Goal: Obtain resource: Download file/media

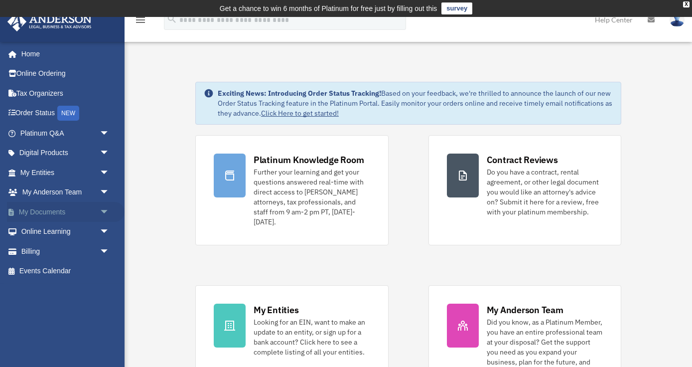
click at [40, 209] on link "My Documents arrow_drop_down" at bounding box center [66, 212] width 118 height 20
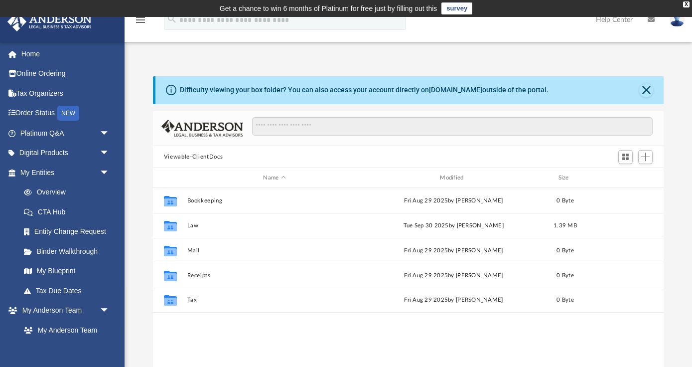
scroll to position [226, 511]
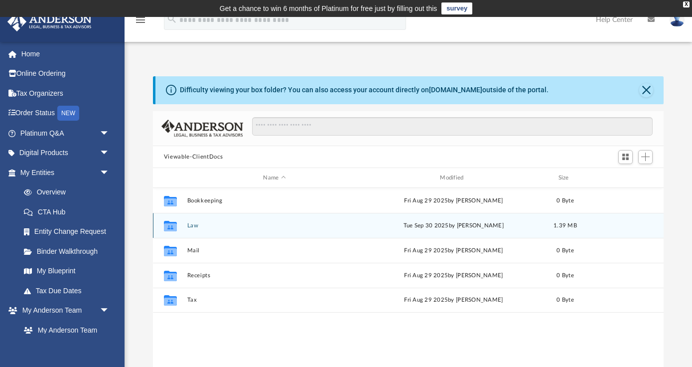
click at [172, 222] on icon "grid" at bounding box center [170, 226] width 13 height 10
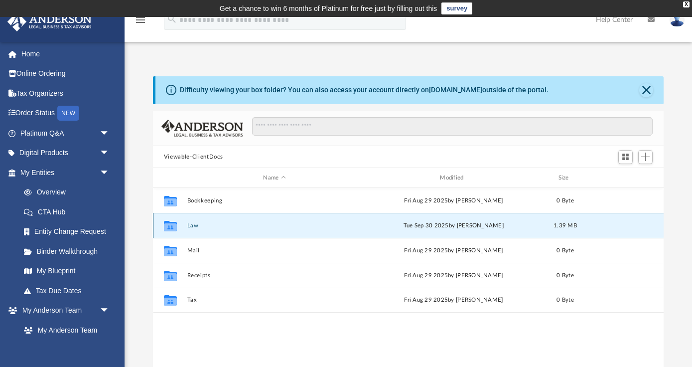
click at [195, 226] on button "Law" at bounding box center [274, 225] width 175 height 6
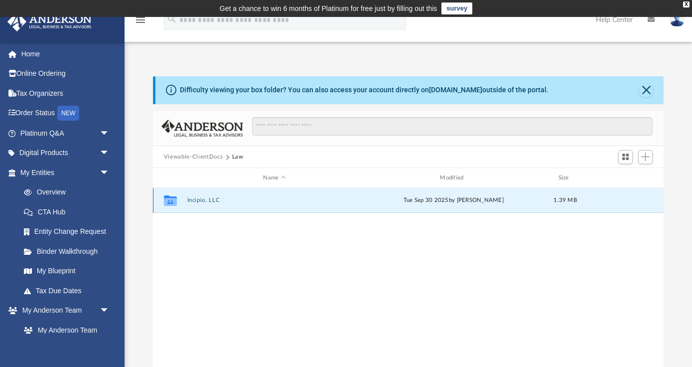
click at [198, 201] on button "Incipio, LLC" at bounding box center [274, 200] width 175 height 6
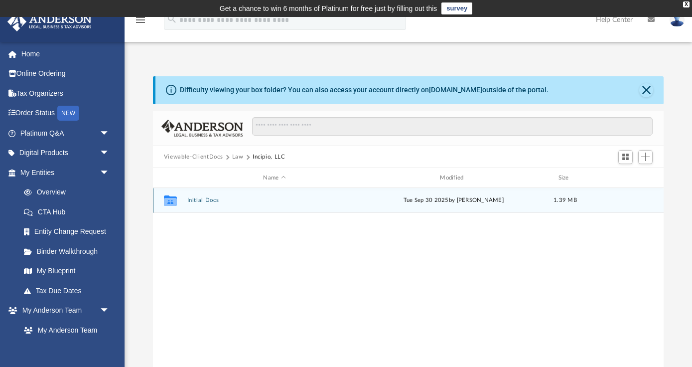
click at [173, 202] on icon "grid" at bounding box center [170, 200] width 13 height 10
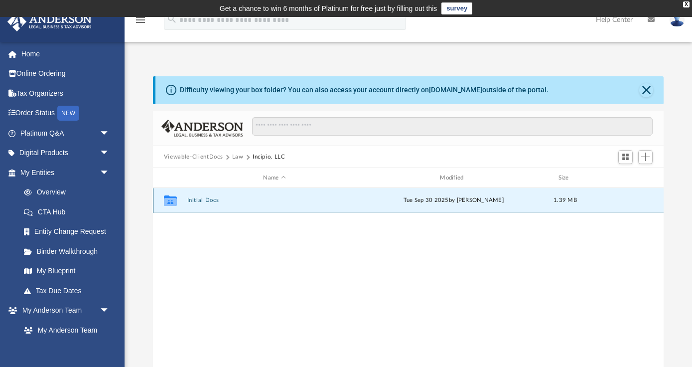
click at [206, 202] on button "Initial Docs" at bounding box center [274, 200] width 175 height 6
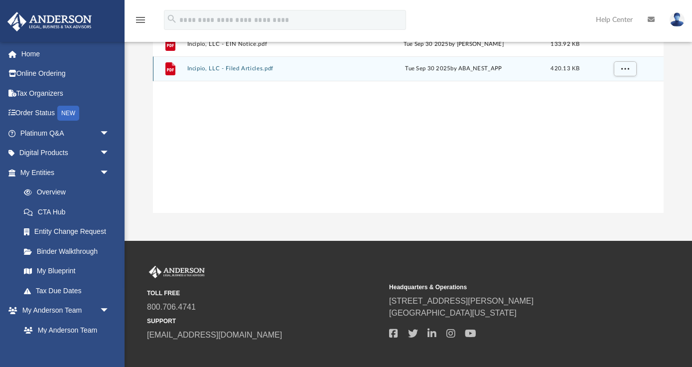
scroll to position [0, 0]
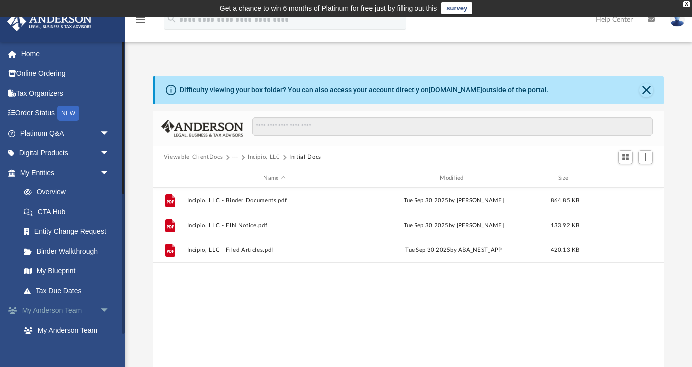
click at [101, 306] on span "arrow_drop_down" at bounding box center [110, 310] width 20 height 20
click at [101, 306] on span "arrow_drop_up" at bounding box center [110, 310] width 20 height 20
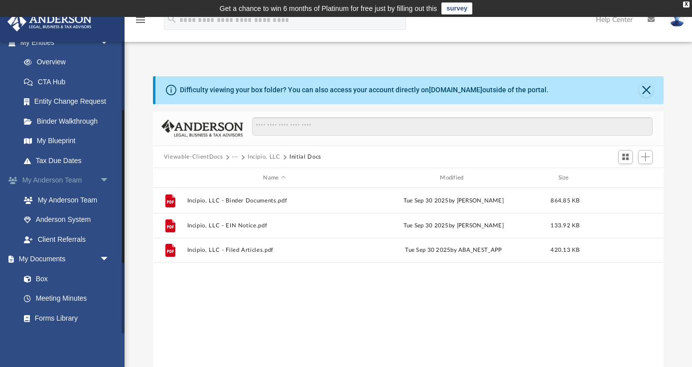
scroll to position [135, 0]
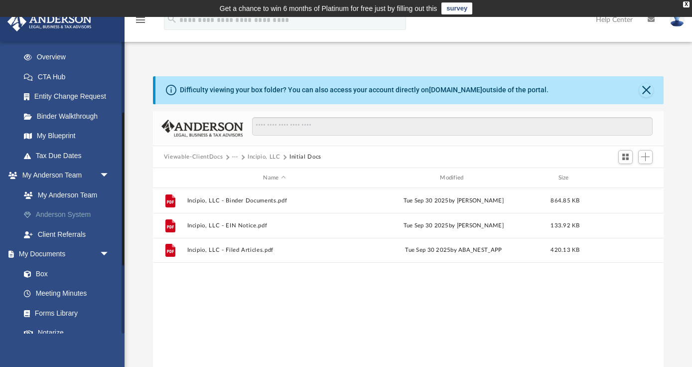
click at [51, 214] on link "Anderson System" at bounding box center [69, 215] width 111 height 20
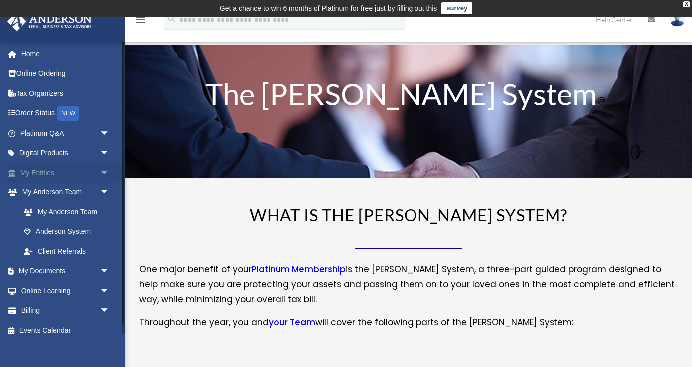
click at [106, 171] on span "arrow_drop_down" at bounding box center [110, 172] width 20 height 20
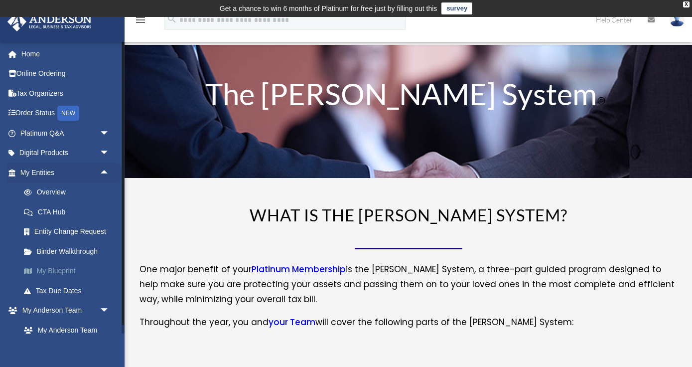
click at [56, 271] on link "My Blueprint" at bounding box center [69, 271] width 111 height 20
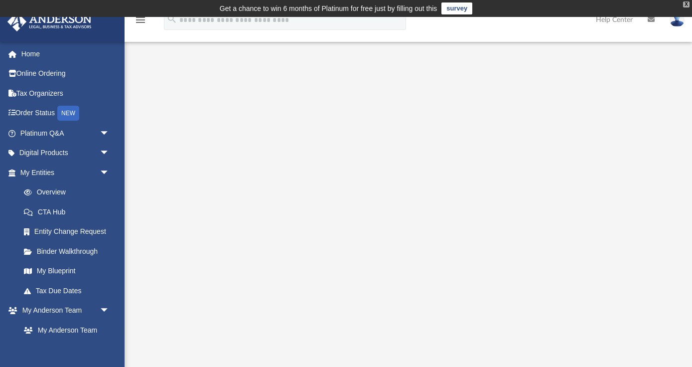
click at [687, 3] on div "X" at bounding box center [686, 4] width 6 height 6
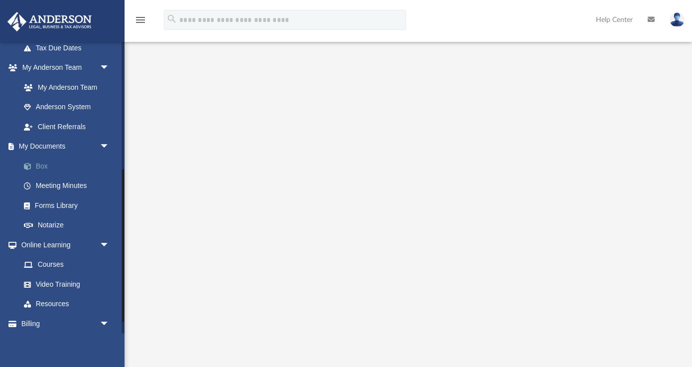
scroll to position [265, 0]
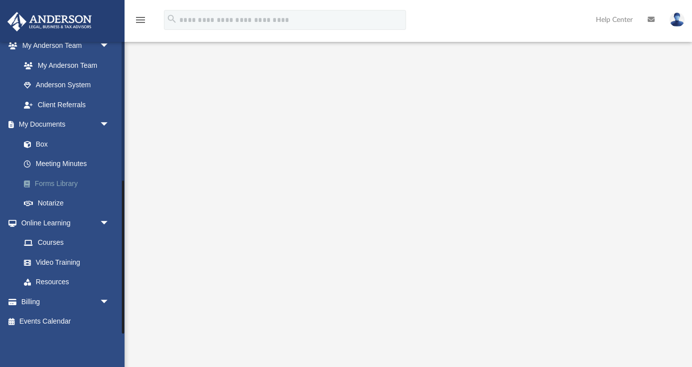
click at [49, 182] on link "Forms Library" at bounding box center [69, 183] width 111 height 20
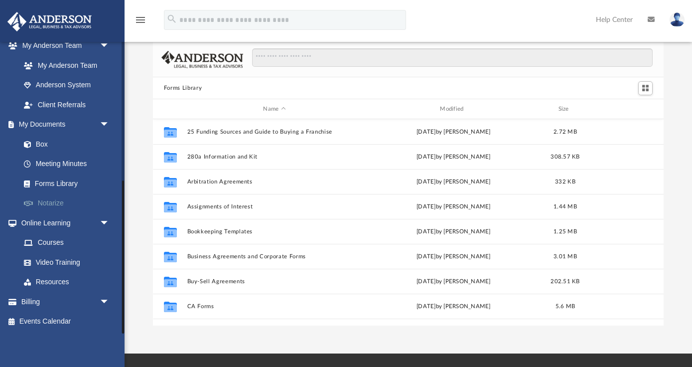
click at [50, 202] on link "Notarize" at bounding box center [69, 203] width 111 height 20
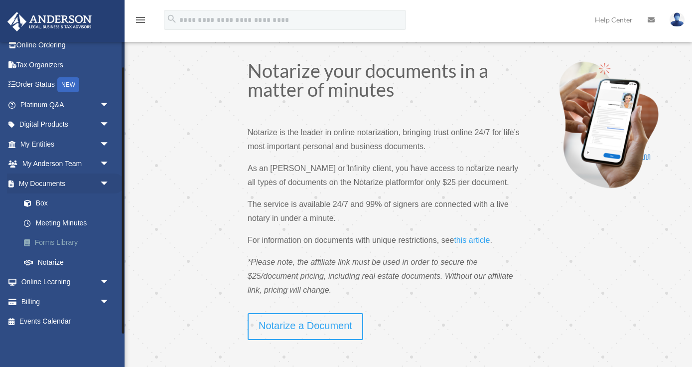
scroll to position [6, 0]
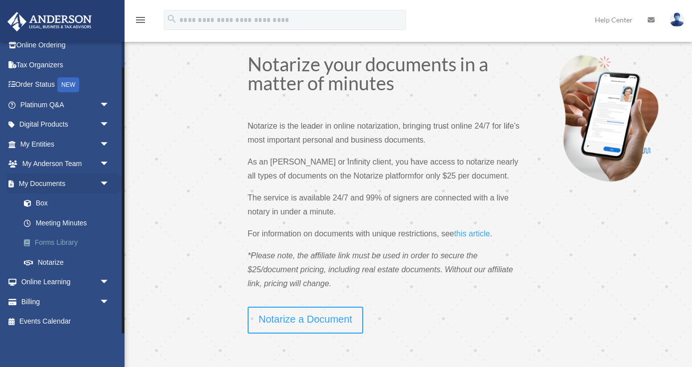
click at [41, 268] on link "Notarize" at bounding box center [67, 262] width 106 height 20
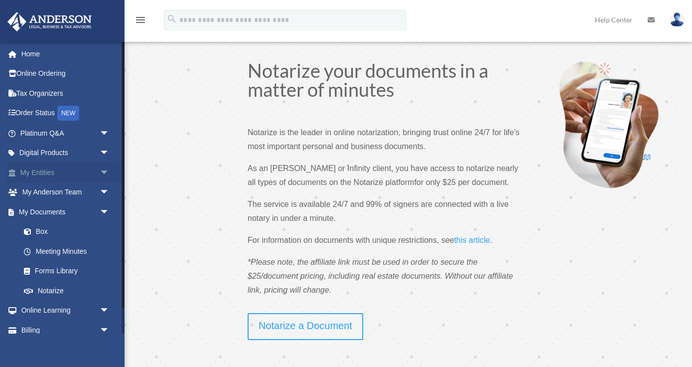
click at [37, 175] on link "My Entities arrow_drop_down" at bounding box center [66, 172] width 118 height 20
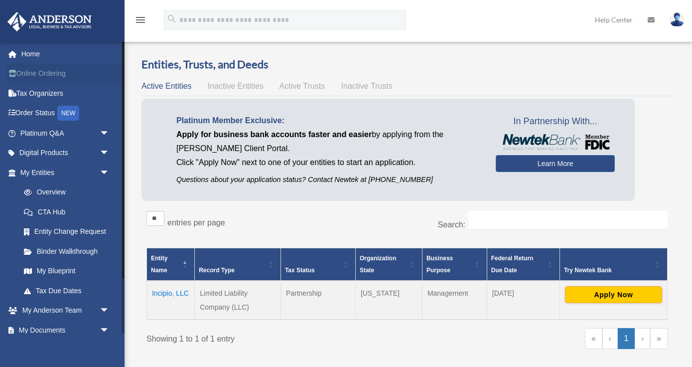
click at [39, 74] on link "Online Ordering" at bounding box center [66, 74] width 118 height 20
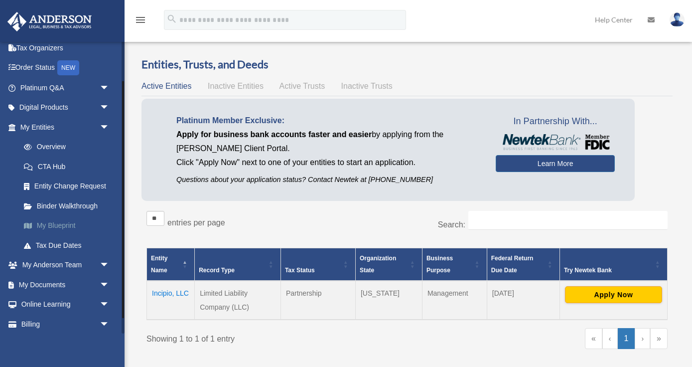
scroll to position [68, 0]
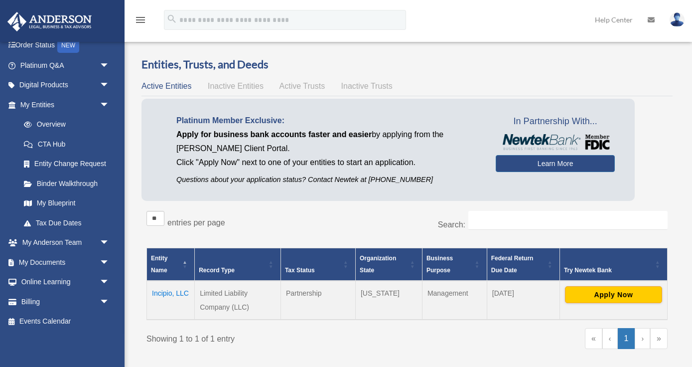
click at [157, 289] on td "Incipio, LLC" at bounding box center [171, 300] width 48 height 39
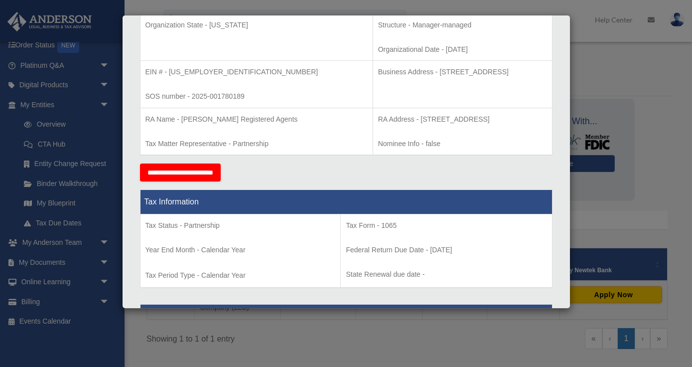
scroll to position [254, 0]
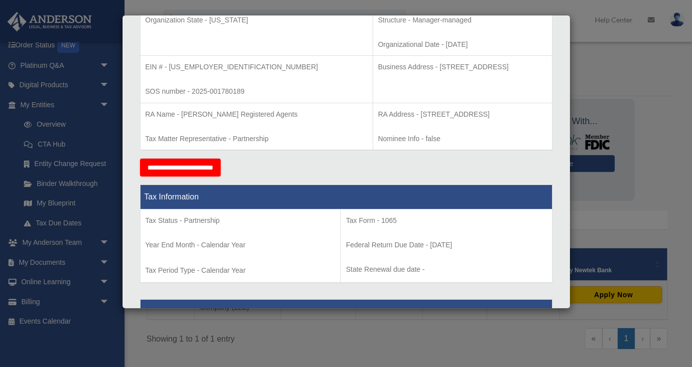
click at [107, 143] on div "Details × Articles Sent Organizational Date" at bounding box center [346, 183] width 692 height 367
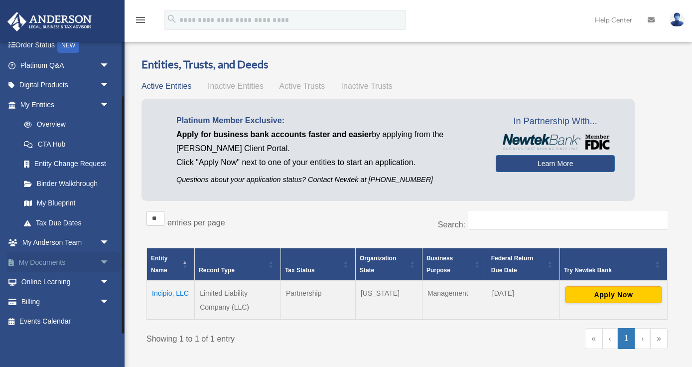
click at [51, 261] on link "My Documents arrow_drop_down" at bounding box center [66, 262] width 118 height 20
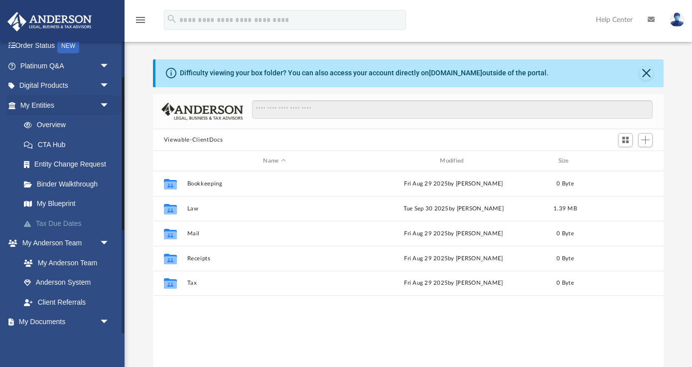
scroll to position [68, 0]
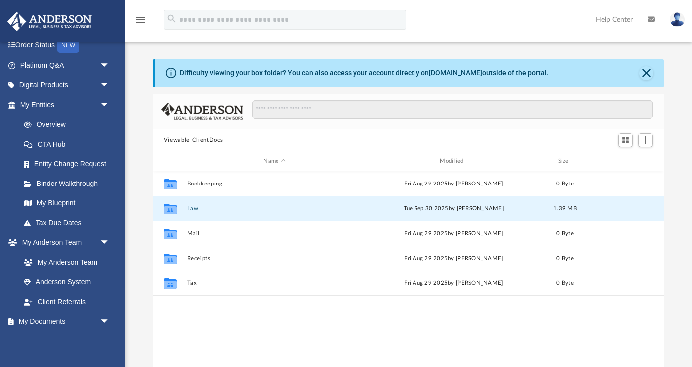
click at [194, 205] on button "Law" at bounding box center [274, 208] width 175 height 6
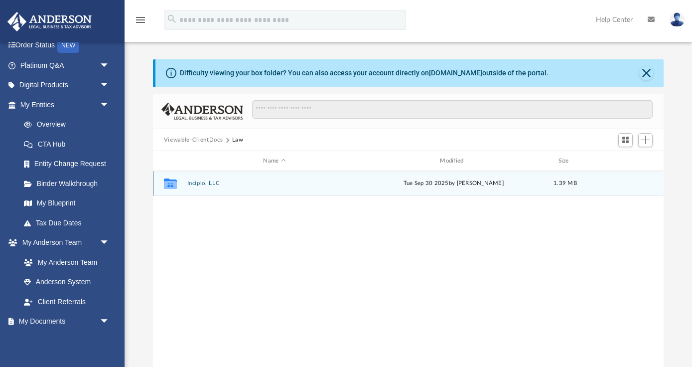
click at [198, 183] on button "Incipio, LLC" at bounding box center [274, 183] width 175 height 6
click at [198, 183] on button "Initial Docs" at bounding box center [274, 183] width 175 height 6
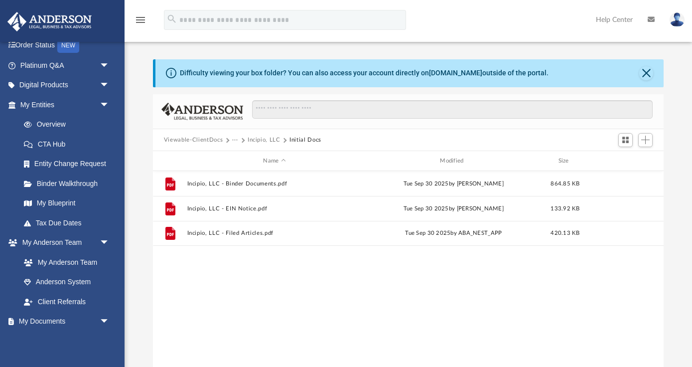
click at [262, 139] on button "Incipio, LLC" at bounding box center [264, 140] width 33 height 9
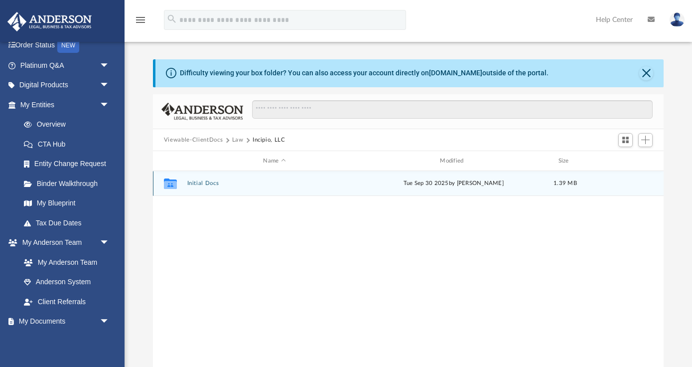
click at [173, 183] on icon "grid" at bounding box center [170, 185] width 13 height 8
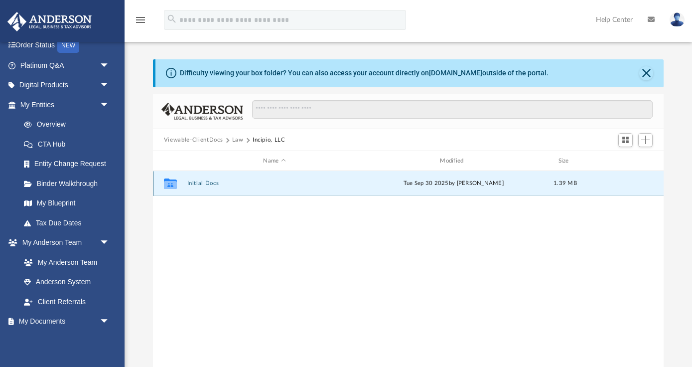
click at [198, 182] on button "Initial Docs" at bounding box center [274, 183] width 175 height 6
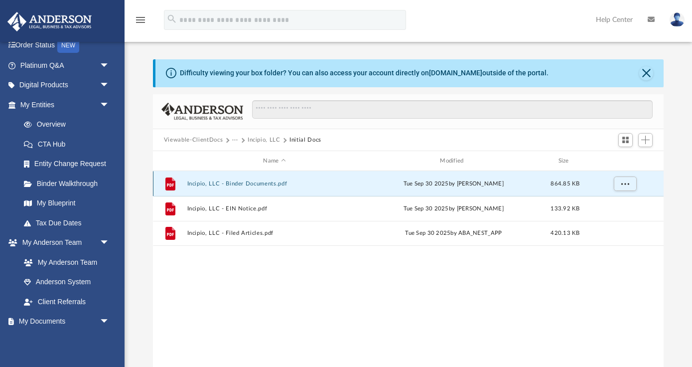
click at [233, 180] on button "Incipio, LLC - Binder Documents.pdf" at bounding box center [274, 183] width 175 height 6
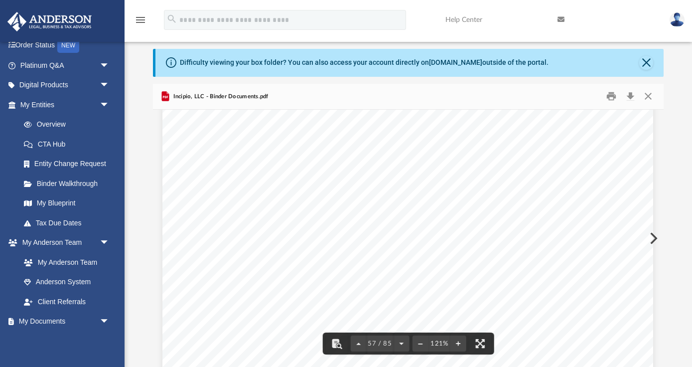
scroll to position [36631, 0]
click at [223, 259] on div "Operating Agreement of Incipio, LLC Page 42 of 52 any legal or equitable right,…" at bounding box center [407, 209] width 491 height 635
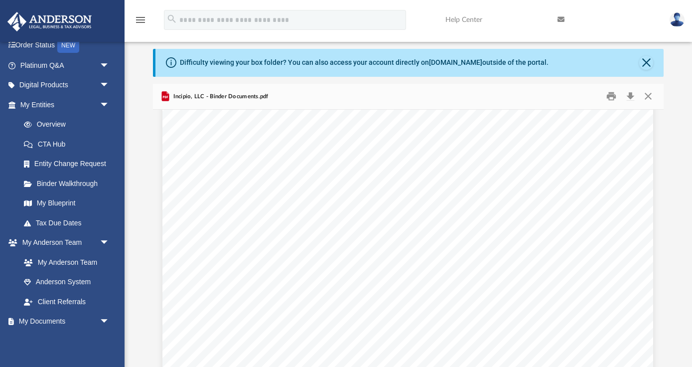
scroll to position [14687, 0]
